Goal: Navigation & Orientation: Go to known website

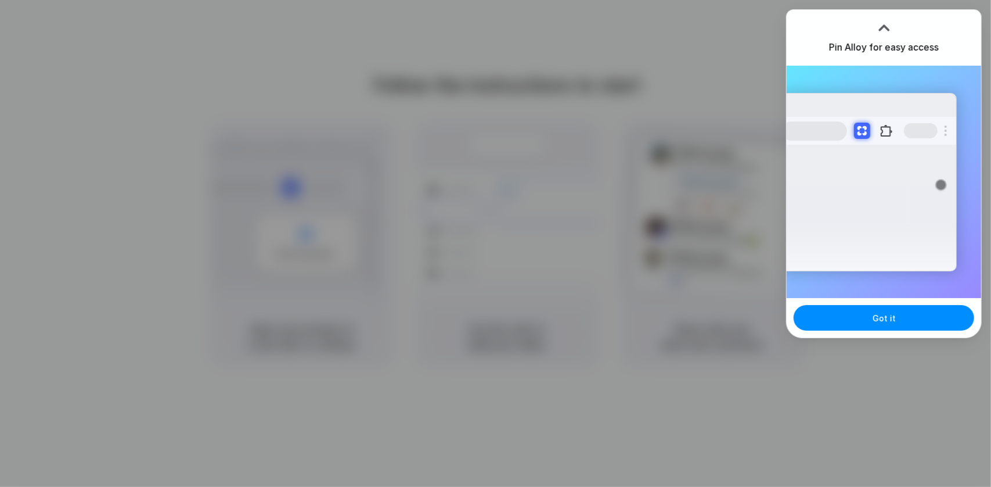
click at [625, 109] on div at bounding box center [495, 243] width 991 height 487
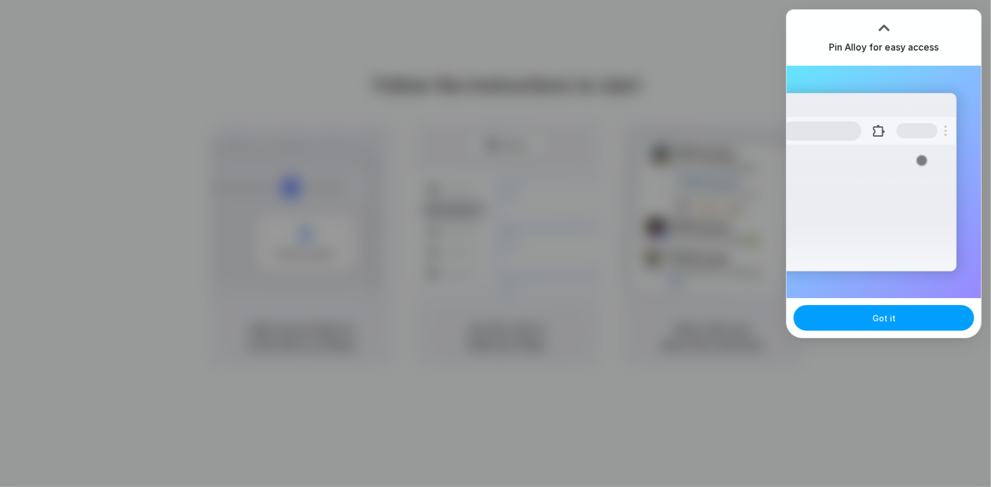
click at [861, 324] on button "Got it" at bounding box center [884, 318] width 181 height 26
